Goal: Task Accomplishment & Management: Manage account settings

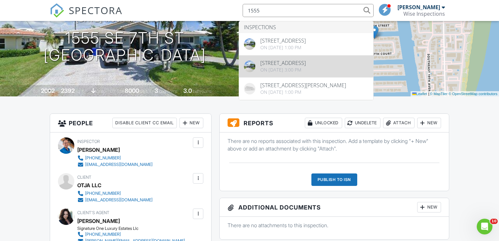
type input "1555"
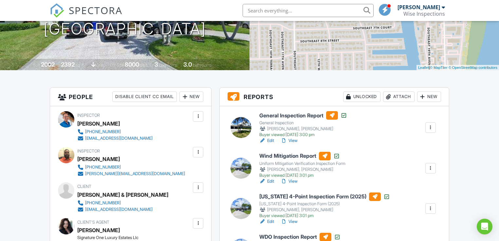
click at [430, 167] on div at bounding box center [431, 168] width 7 height 7
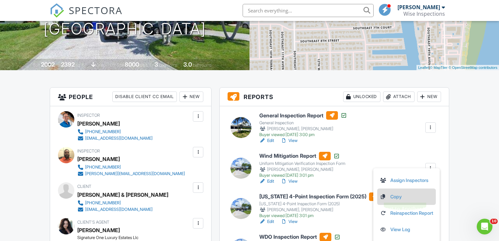
click at [400, 196] on link "Copy" at bounding box center [406, 196] width 53 height 7
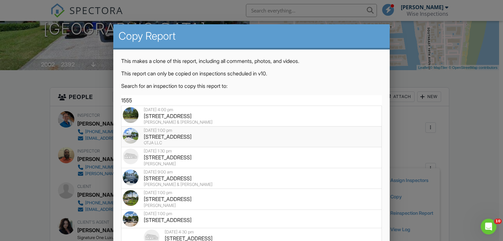
click at [171, 136] on div "1555 SE 7th St, Deerfield Beach, FL 33441" at bounding box center [252, 136] width 258 height 7
type input "1555 SE 7th St, Deerfield Beach, FL 33441"
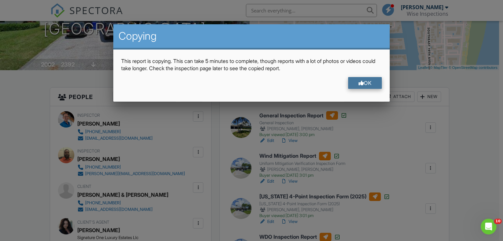
click at [373, 81] on div "OK" at bounding box center [365, 83] width 34 height 12
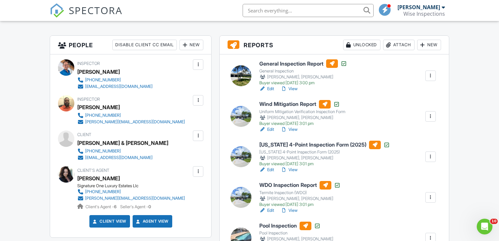
scroll to position [157, 0]
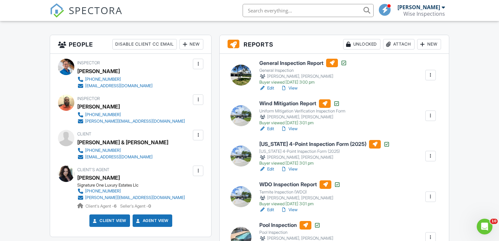
click at [429, 155] on div at bounding box center [431, 156] width 7 height 7
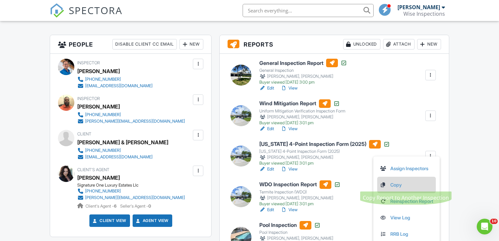
click at [393, 185] on link "Copy" at bounding box center [406, 184] width 53 height 7
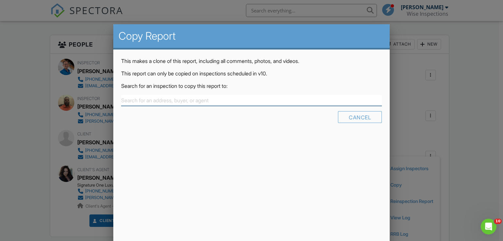
click at [201, 100] on input "text" at bounding box center [251, 100] width 261 height 11
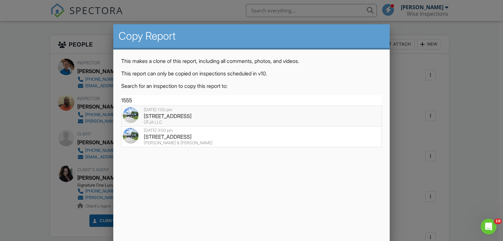
click at [189, 114] on div "1555 SE 7th St, Deerfield Beach, FL 33441" at bounding box center [252, 115] width 258 height 7
type input "1555 SE 7th St, Deerfield Beach, FL 33441"
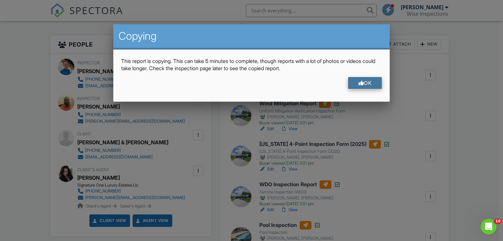
click at [367, 85] on div "OK" at bounding box center [365, 83] width 34 height 12
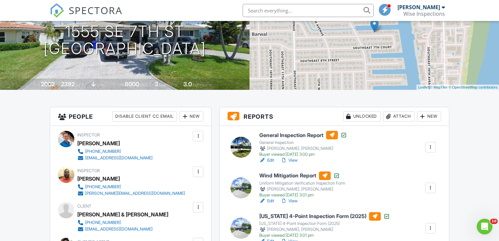
scroll to position [0, 0]
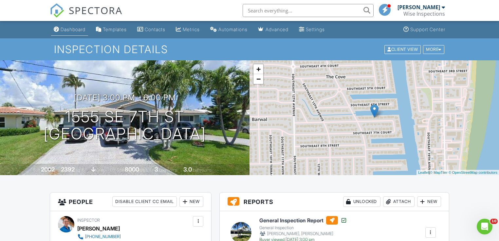
click at [72, 29] on div "Dashboard" at bounding box center [73, 30] width 25 height 6
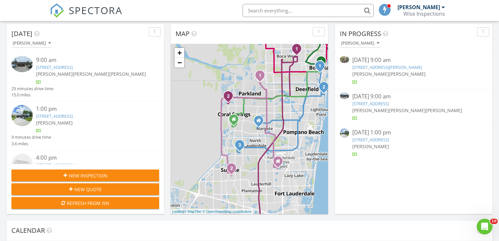
scroll to position [75, 0]
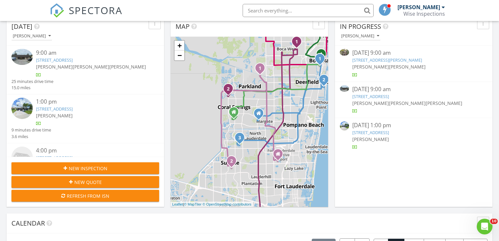
click at [376, 61] on link "5460 Godfrey Rd, Parkland, FL 33067" at bounding box center [388, 60] width 70 height 6
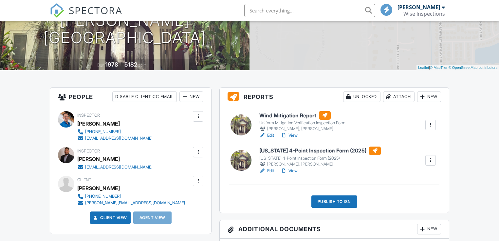
scroll to position [105, 0]
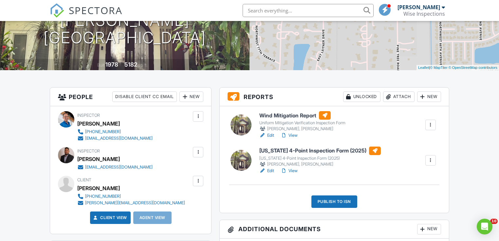
click at [295, 136] on link "View" at bounding box center [289, 135] width 17 height 7
click at [294, 169] on link "View" at bounding box center [289, 170] width 17 height 7
click at [336, 201] on div "Publish to ISN" at bounding box center [335, 201] width 46 height 12
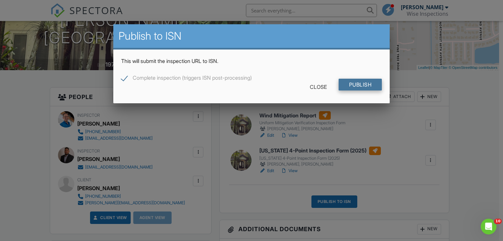
click at [354, 84] on input "Publish" at bounding box center [361, 85] width 44 height 12
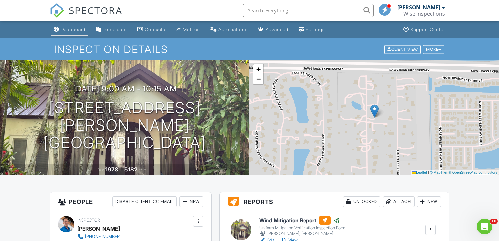
click at [70, 29] on div "Dashboard" at bounding box center [73, 30] width 25 height 6
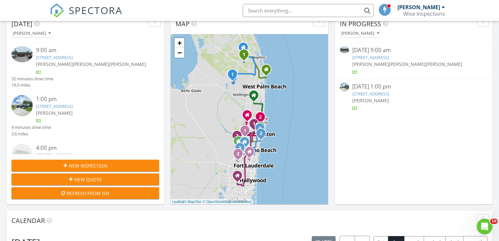
scroll to position [79, 0]
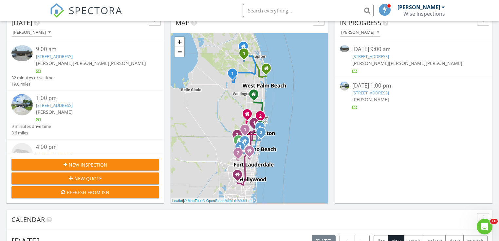
click at [73, 105] on link "[STREET_ADDRESS]" at bounding box center [54, 105] width 37 height 6
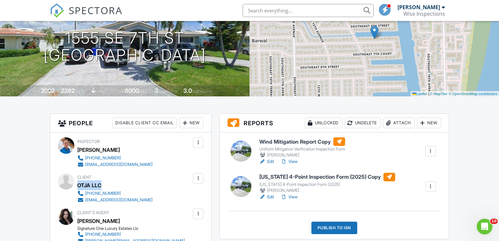
drag, startPoint x: 94, startPoint y: 188, endPoint x: 79, endPoint y: 189, distance: 15.1
click at [79, 189] on div "OTJA LLC" at bounding box center [117, 185] width 81 height 10
click at [271, 161] on link "Edit" at bounding box center [267, 161] width 15 height 7
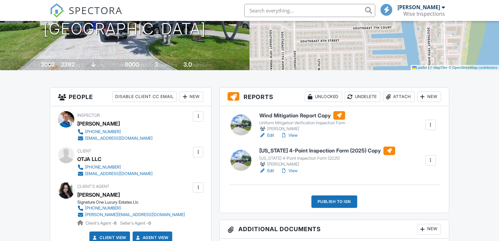
click at [270, 170] on link "Edit" at bounding box center [267, 170] width 15 height 7
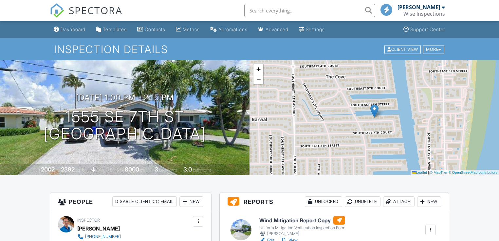
scroll to position [131, 0]
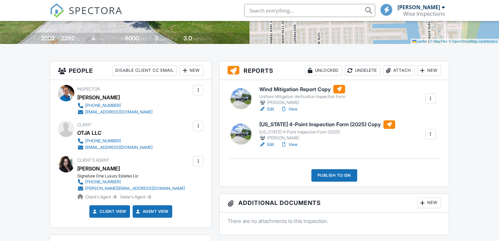
click at [429, 97] on div at bounding box center [431, 98] width 7 height 7
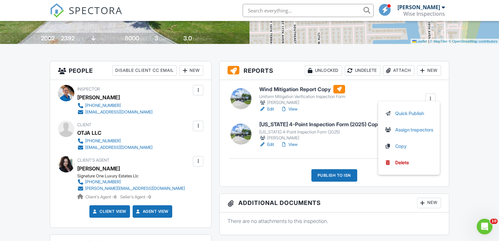
scroll to position [0, 0]
click at [313, 88] on h6 "Wind Mitigation Report Copy" at bounding box center [303, 89] width 86 height 9
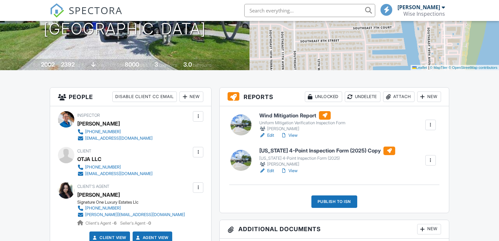
click at [271, 170] on link "Edit" at bounding box center [267, 170] width 15 height 7
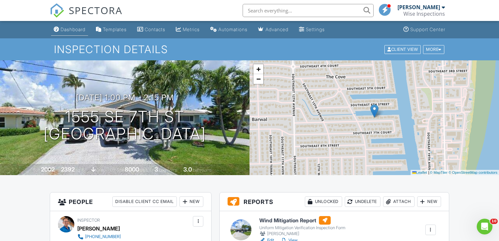
click at [75, 29] on div "Dashboard" at bounding box center [73, 30] width 25 height 6
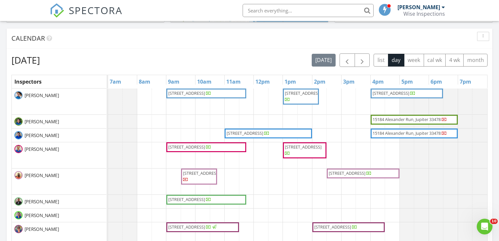
scroll to position [288, 0]
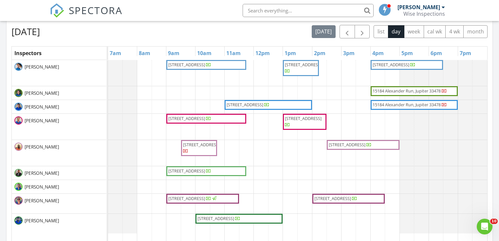
click at [182, 197] on span "2558 NW 32nd St, Boca Raton 33434" at bounding box center [186, 198] width 37 height 6
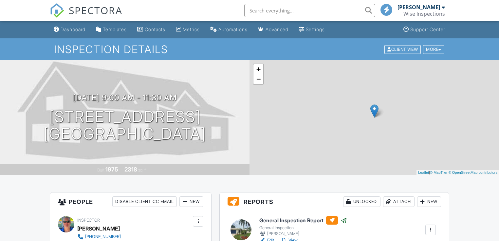
scroll to position [105, 0]
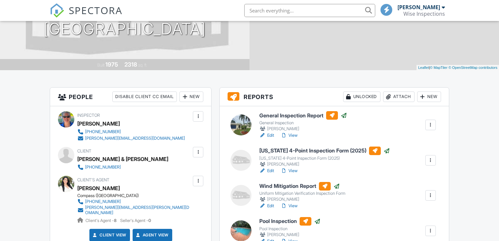
click at [294, 136] on link "View" at bounding box center [289, 135] width 17 height 7
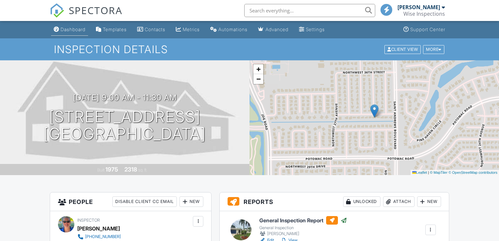
click at [75, 29] on div "Dashboard" at bounding box center [73, 30] width 25 height 6
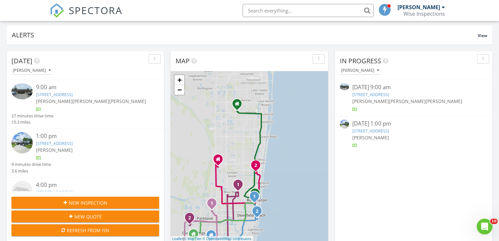
scroll to position [26, 0]
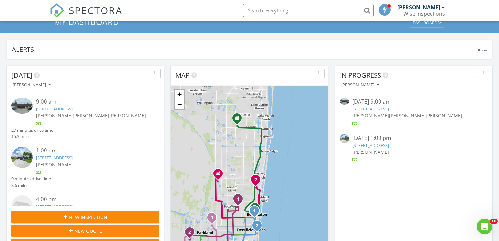
click at [73, 107] on link "230 SW 1st St, Boca Raton, FL 33432" at bounding box center [54, 109] width 37 height 6
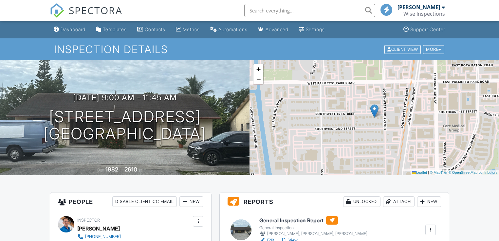
scroll to position [105, 0]
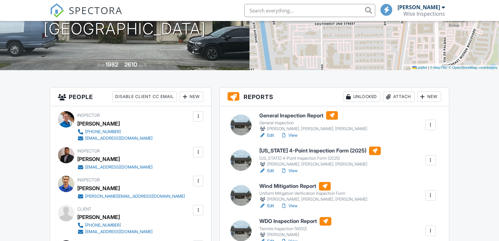
click at [294, 135] on link "View" at bounding box center [289, 135] width 17 height 7
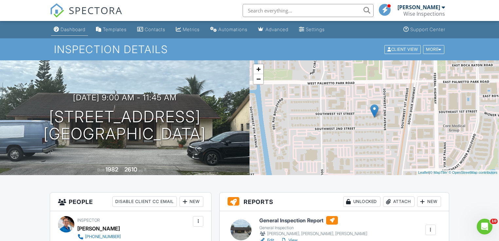
click at [76, 30] on div "Dashboard" at bounding box center [73, 30] width 25 height 6
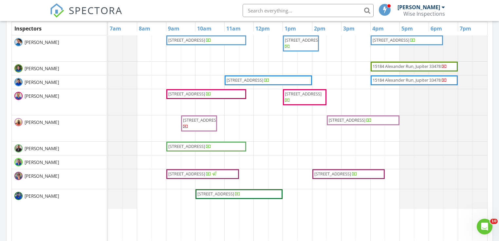
scroll to position [319, 0]
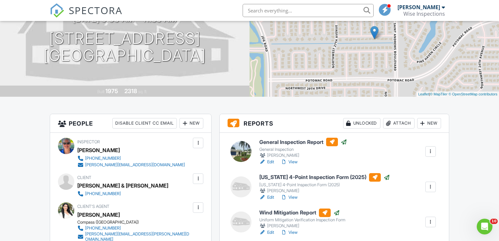
scroll to position [79, 0]
click at [278, 12] on input "text" at bounding box center [308, 10] width 131 height 13
click at [374, 10] on input "19112" at bounding box center [308, 10] width 131 height 13
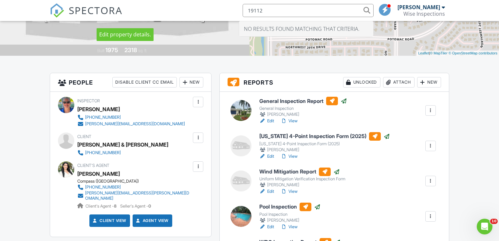
scroll to position [157, 0]
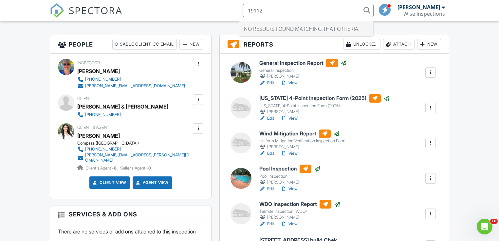
click at [294, 83] on link "View" at bounding box center [289, 83] width 17 height 7
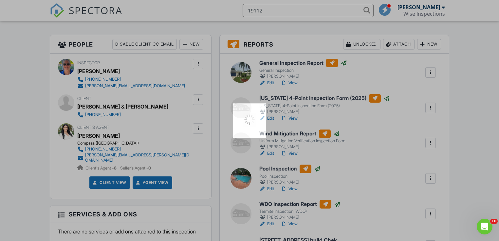
type input "19112"
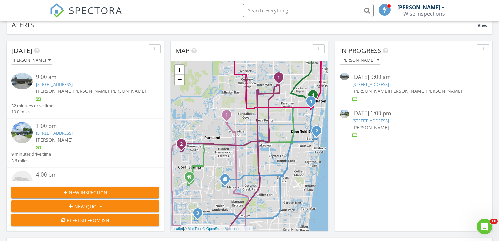
scroll to position [52, 0]
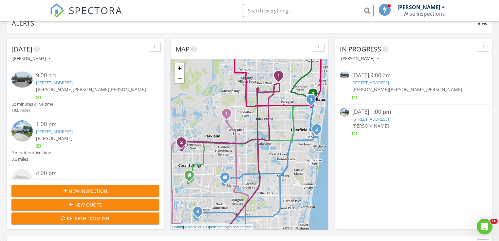
click at [73, 81] on link "230 SW 1st St, Boca Raton, FL 33432" at bounding box center [54, 83] width 37 height 6
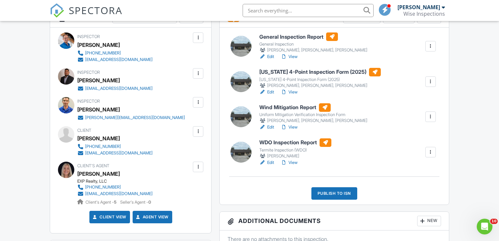
click at [272, 127] on link "Edit" at bounding box center [267, 127] width 15 height 7
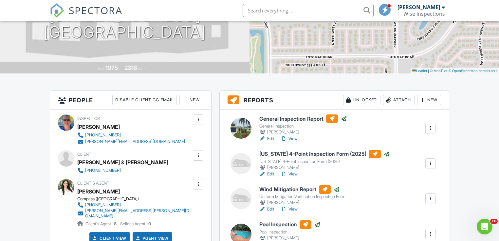
scroll to position [105, 0]
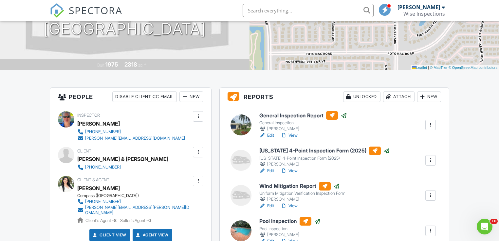
click at [294, 135] on link "View" at bounding box center [289, 135] width 17 height 7
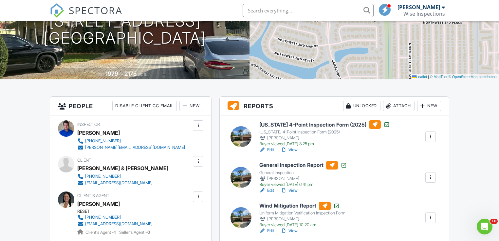
scroll to position [131, 0]
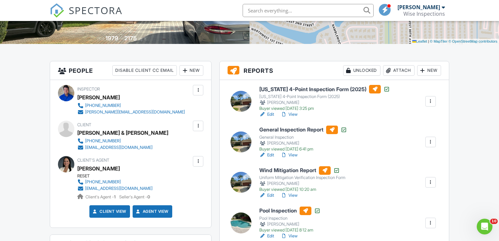
click at [293, 155] on link "View" at bounding box center [289, 155] width 17 height 7
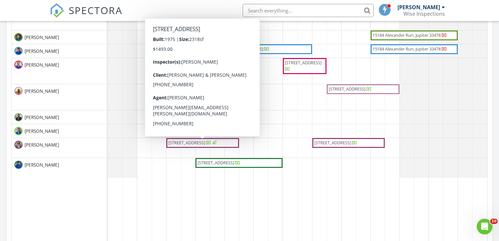
scroll to position [367, 0]
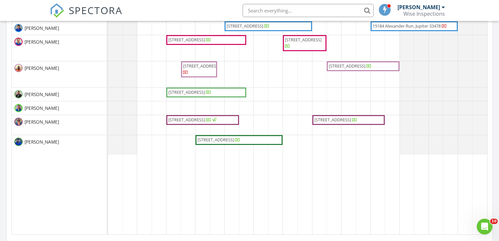
click at [173, 120] on span "2558 NW 32nd St, Boca Raton 33434" at bounding box center [186, 120] width 37 height 6
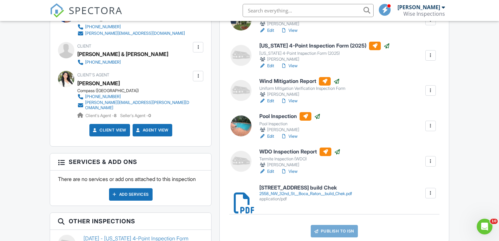
click at [283, 190] on h6 "[STREET_ADDRESS] build Chek" at bounding box center [306, 188] width 93 height 6
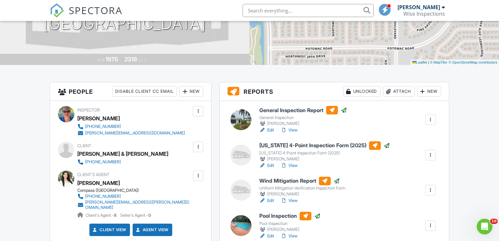
scroll to position [128, 0]
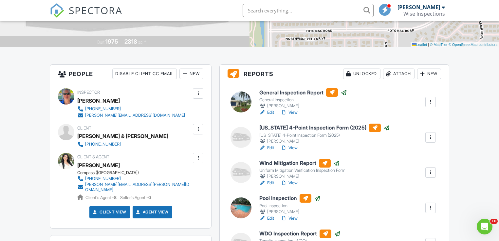
click at [293, 147] on link "View" at bounding box center [289, 148] width 17 height 7
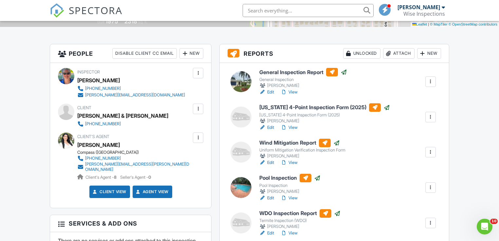
click at [272, 163] on link "Edit" at bounding box center [267, 162] width 15 height 7
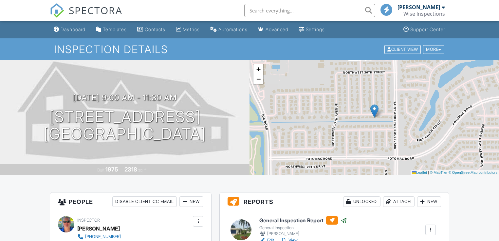
scroll to position [131, 0]
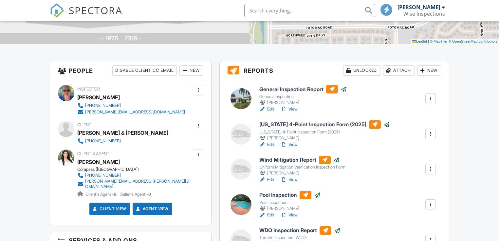
click at [271, 145] on link "Edit" at bounding box center [267, 144] width 15 height 7
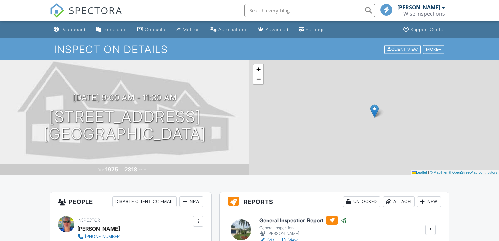
scroll to position [315, 0]
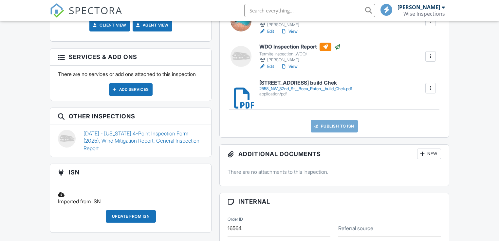
click at [333, 125] on link "Publish to ISN" at bounding box center [334, 126] width 47 height 12
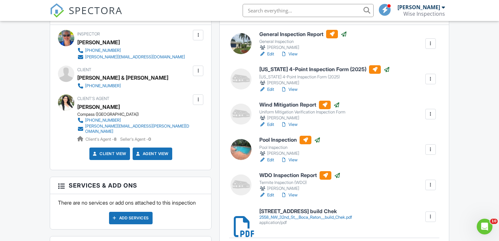
scroll to position [181, 0]
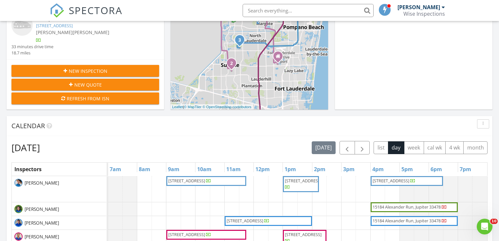
scroll to position [179, 0]
